Goal: Task Accomplishment & Management: Use online tool/utility

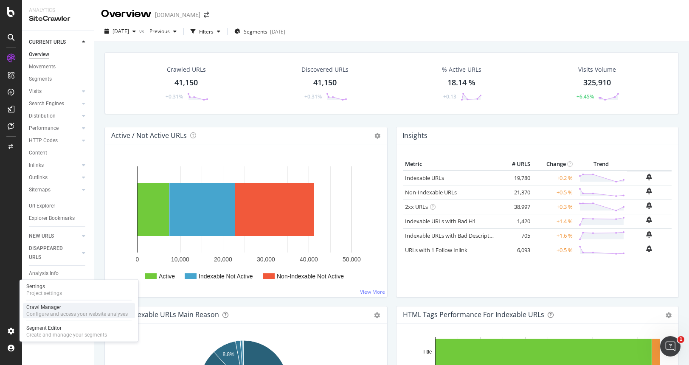
click at [61, 306] on div "Crawl Manager" at bounding box center [76, 307] width 101 height 7
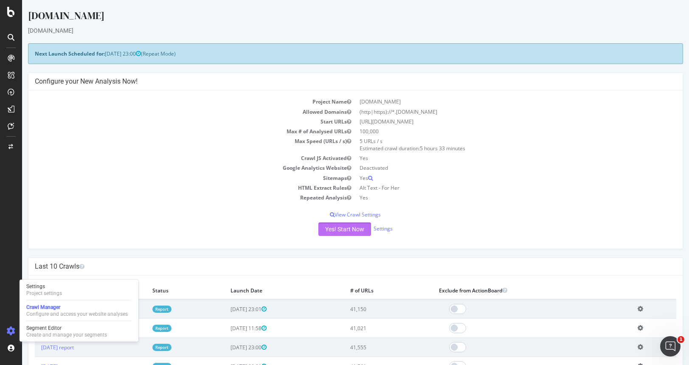
click at [330, 222] on button "Yes! Start Now" at bounding box center [344, 229] width 53 height 14
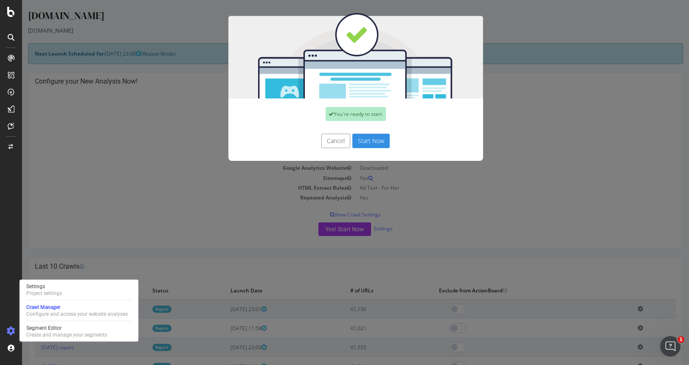
click at [377, 134] on button "Start Now" at bounding box center [370, 141] width 37 height 14
